Goal: Task Accomplishment & Management: Use online tool/utility

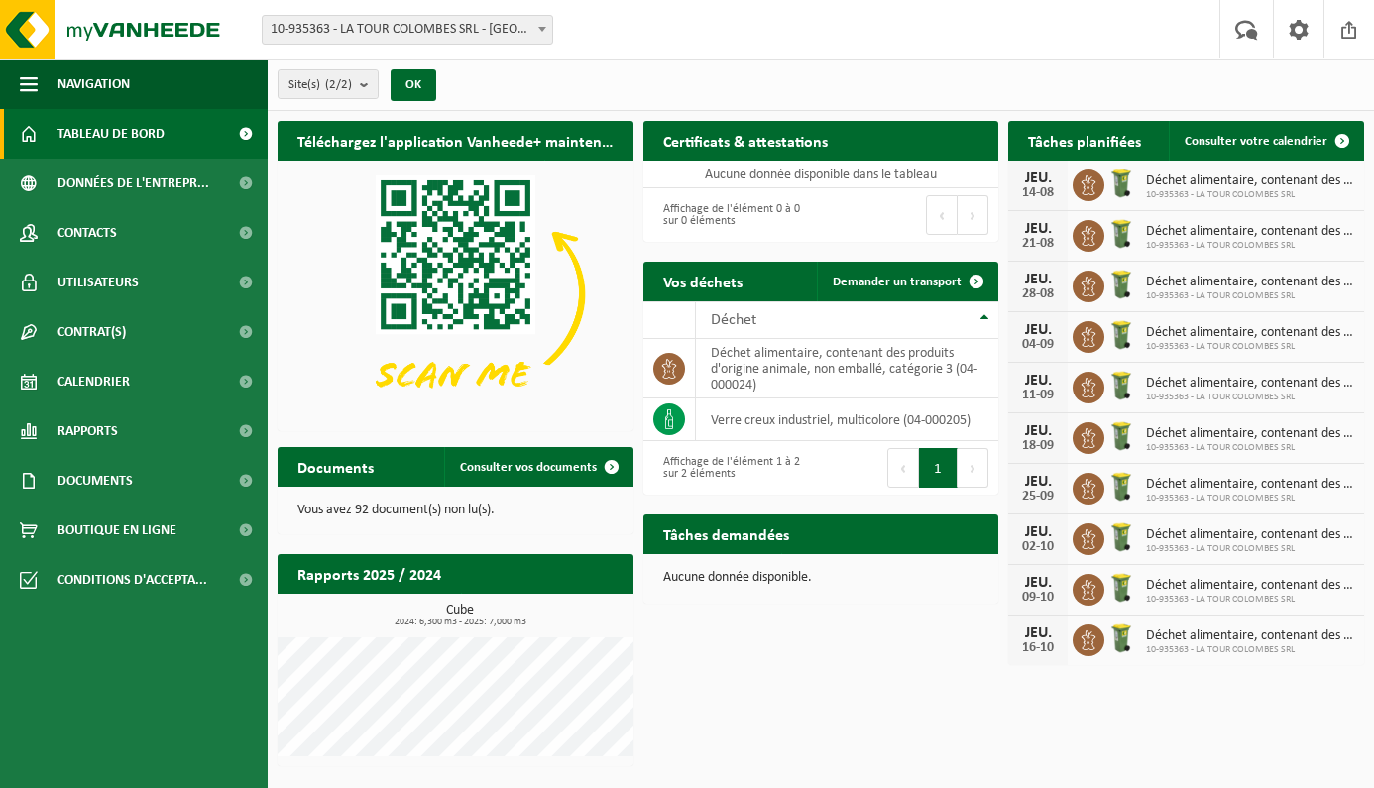
click at [1186, 183] on span "Déchet alimentaire, contenant des produits d'origine animale, non emballé, caté…" at bounding box center [1250, 181] width 208 height 16
click at [1241, 140] on span "Consulter votre calendrier" at bounding box center [1256, 141] width 143 height 13
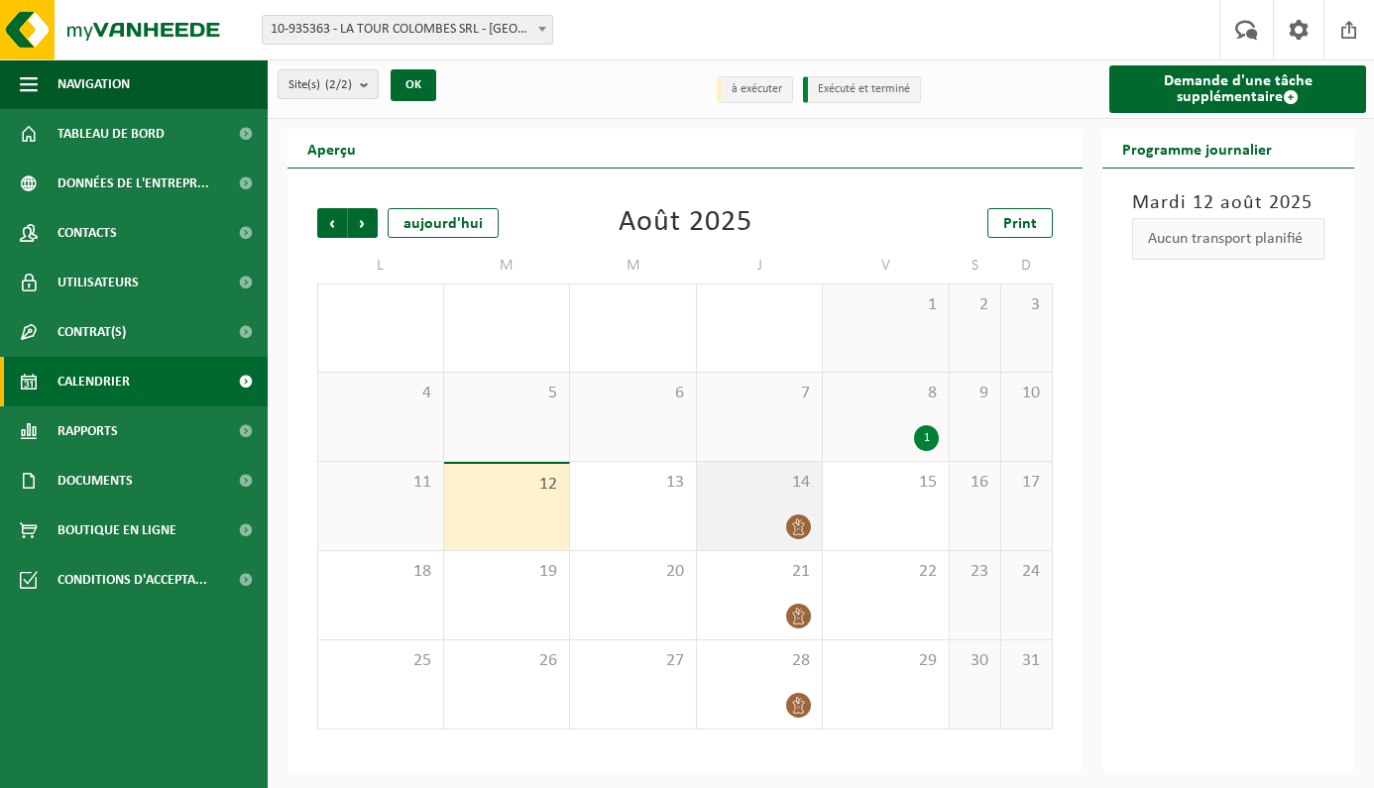
click at [755, 518] on div at bounding box center [760, 526] width 106 height 27
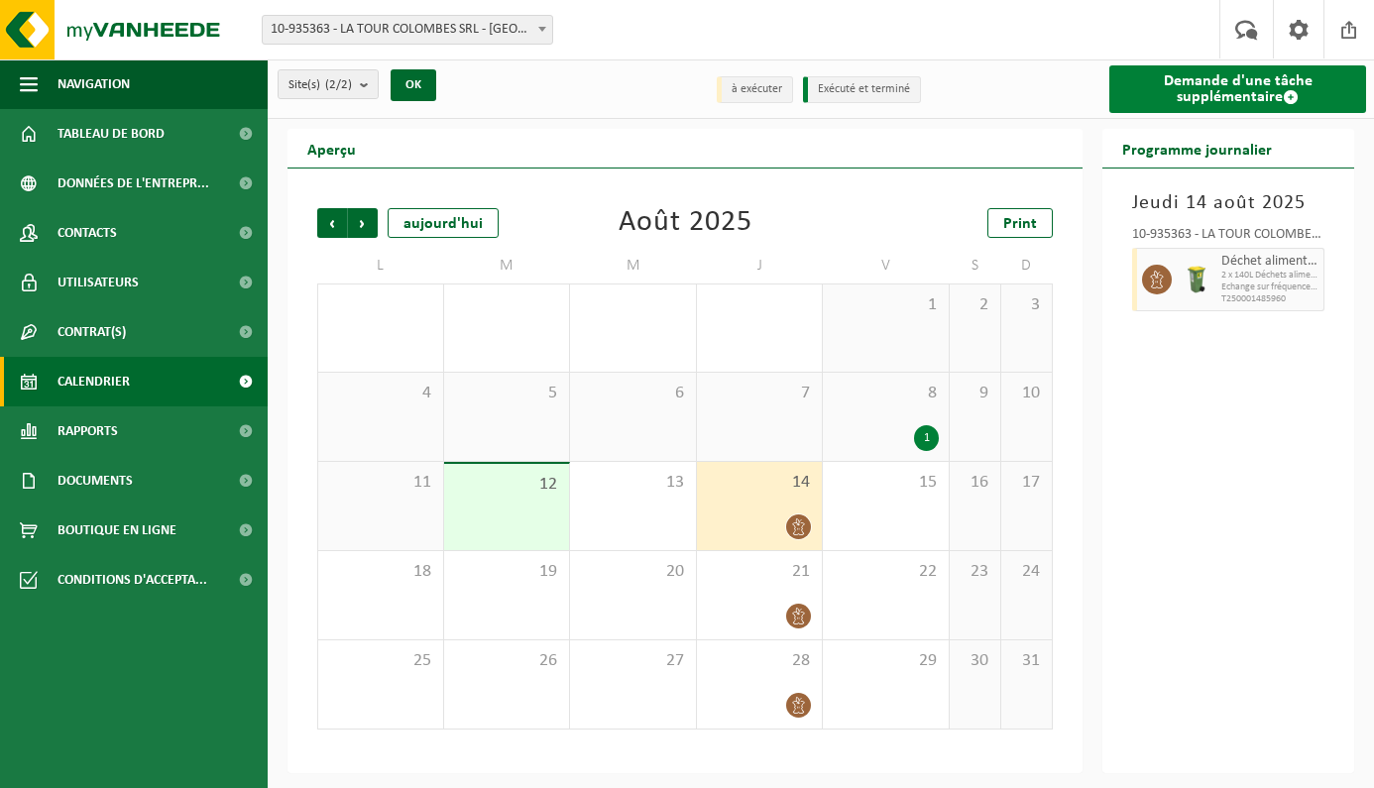
click at [1174, 85] on link "Demande d'une tâche supplémentaire" at bounding box center [1237, 89] width 257 height 48
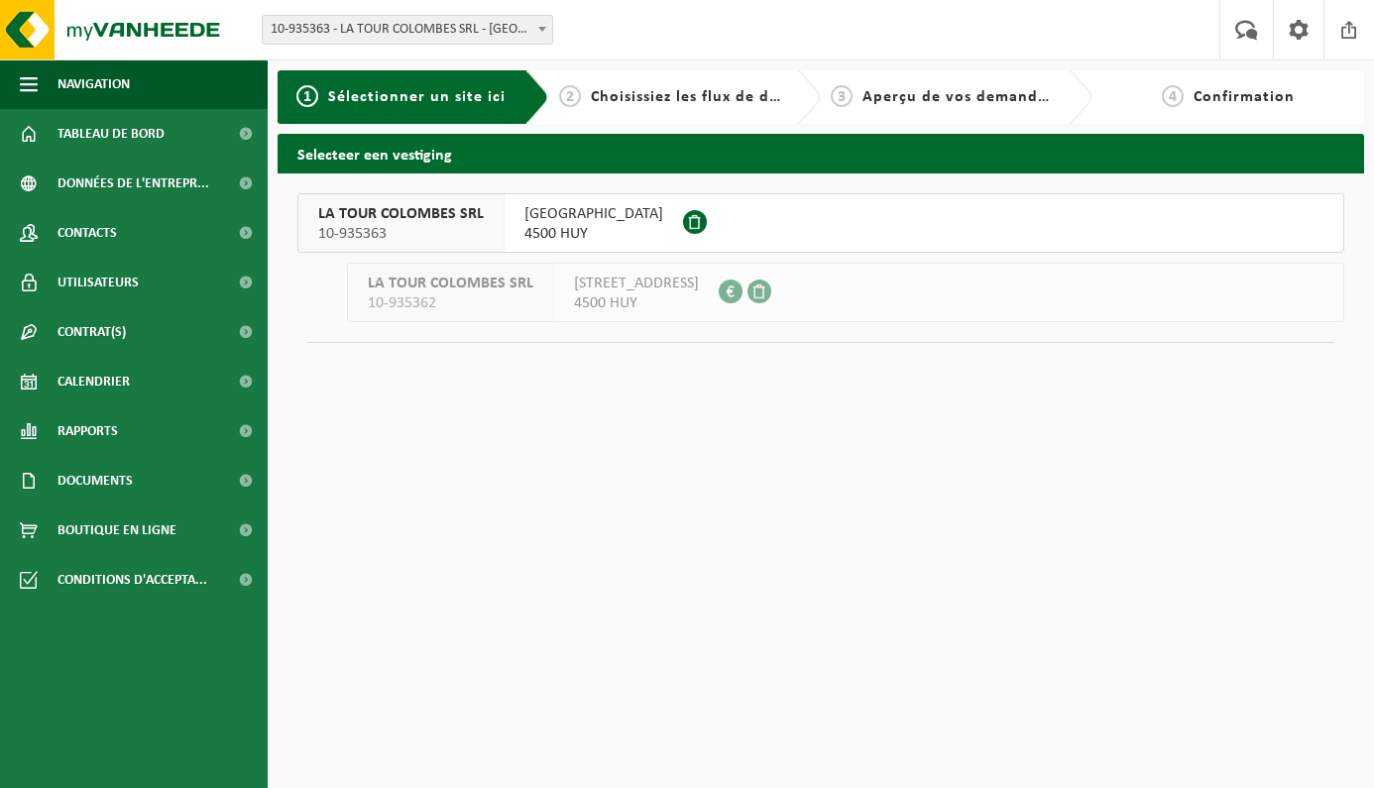
click at [745, 216] on button "LA TOUR COLOMBES SRL 10-935363 PLACE SAINT-SEVRIN 4500 HUY" at bounding box center [820, 222] width 1047 height 59
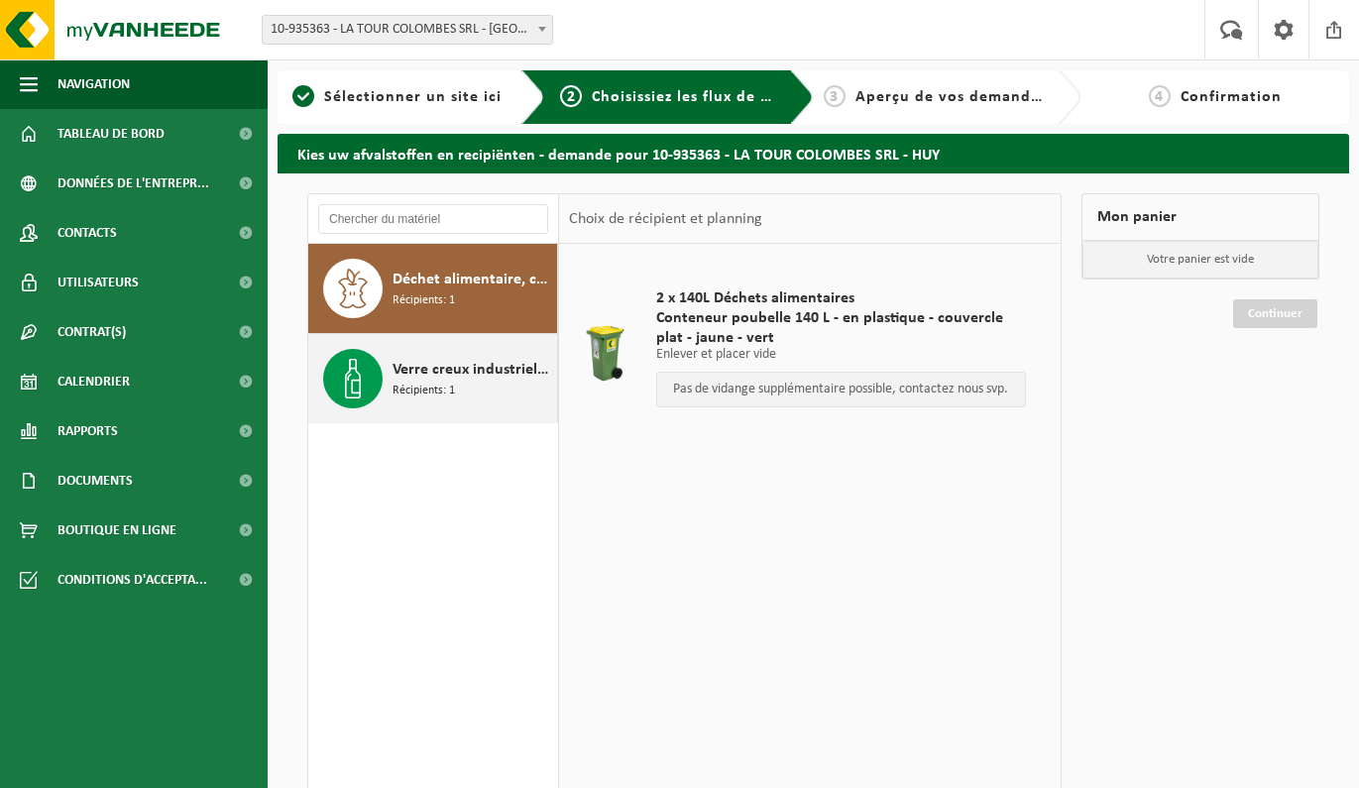
click at [399, 371] on span "Verre creux industriel, multicolore" at bounding box center [473, 370] width 160 height 24
